Goal: Check status

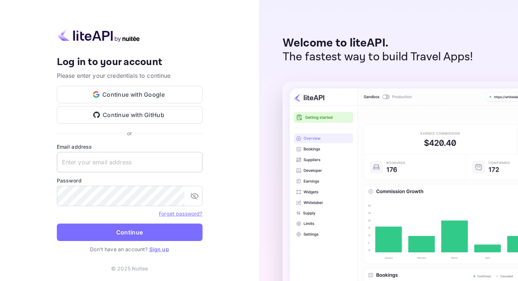
click at [101, 167] on input "text" at bounding box center [130, 162] width 146 height 20
paste input "[EMAIL_ADDRESS][DOMAIN_NAME]"
type input "[EMAIL_ADDRESS][DOMAIN_NAME]"
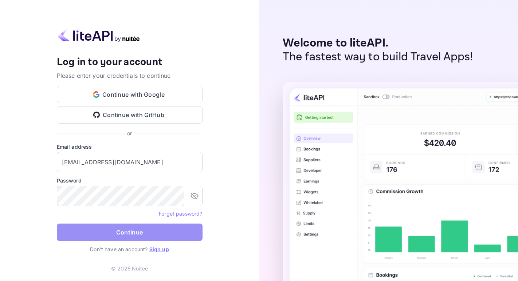
click at [121, 236] on button "Continue" at bounding box center [130, 232] width 146 height 17
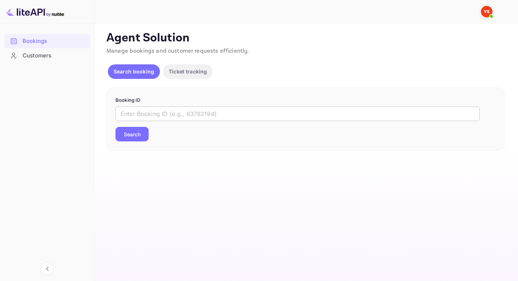
click at [130, 112] on input "text" at bounding box center [297, 114] width 364 height 15
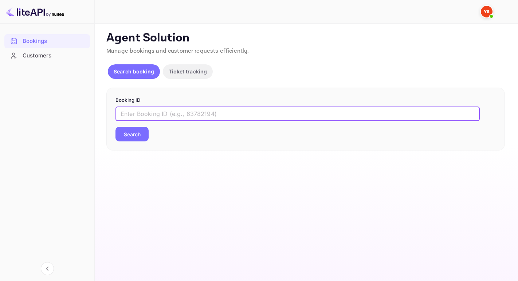
paste input "9250043"
type input "9250043"
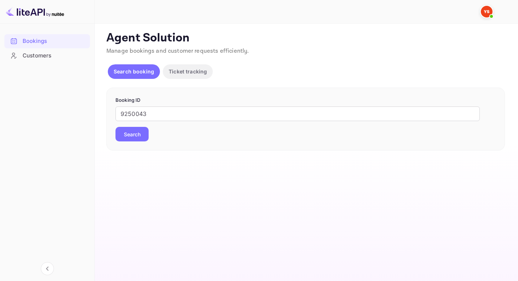
click at [142, 134] on button "Search" at bounding box center [131, 134] width 33 height 15
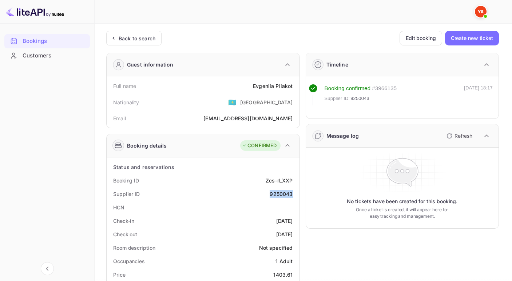
drag, startPoint x: 268, startPoint y: 193, endPoint x: 293, endPoint y: 193, distance: 25.5
click at [293, 193] on div "Supplier ID 9250043" at bounding box center [203, 194] width 187 height 13
click at [293, 210] on div "HCN" at bounding box center [203, 207] width 187 height 13
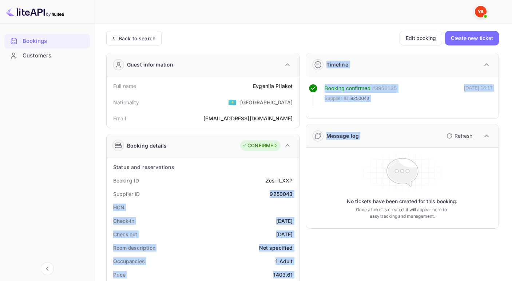
drag, startPoint x: 270, startPoint y: 194, endPoint x: 303, endPoint y: 194, distance: 33.1
click at [286, 205] on div "HCN" at bounding box center [203, 207] width 187 height 13
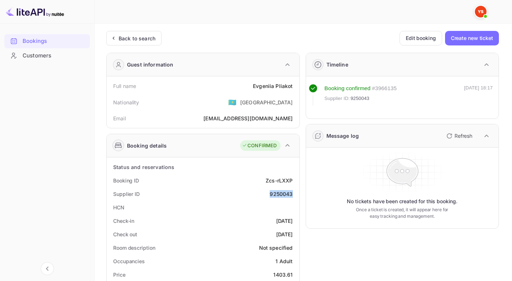
drag, startPoint x: 272, startPoint y: 193, endPoint x: 298, endPoint y: 192, distance: 26.6
copy div "9250043"
drag, startPoint x: 249, startPoint y: 87, endPoint x: 295, endPoint y: 88, distance: 45.2
click at [295, 88] on div "Full name [PERSON_NAME]" at bounding box center [203, 85] width 187 height 13
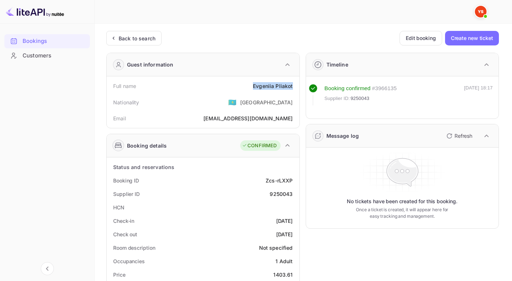
copy div "[PERSON_NAME]"
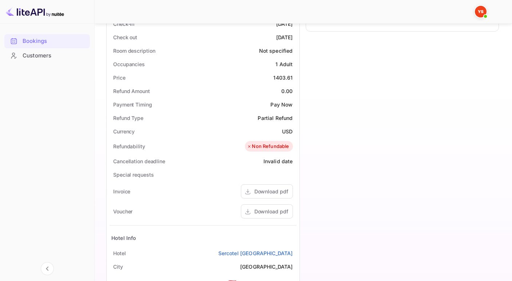
scroll to position [194, 0]
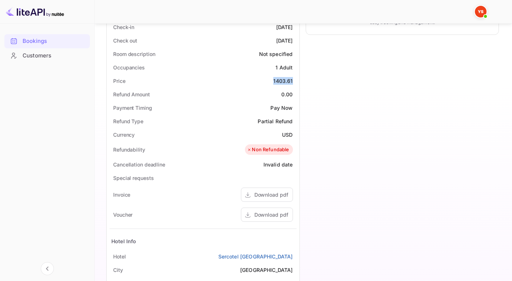
drag, startPoint x: 271, startPoint y: 82, endPoint x: 295, endPoint y: 80, distance: 23.7
click at [295, 80] on div "Price 1403.61" at bounding box center [203, 80] width 187 height 13
copy div "1403.61"
